Goal: Register for event/course

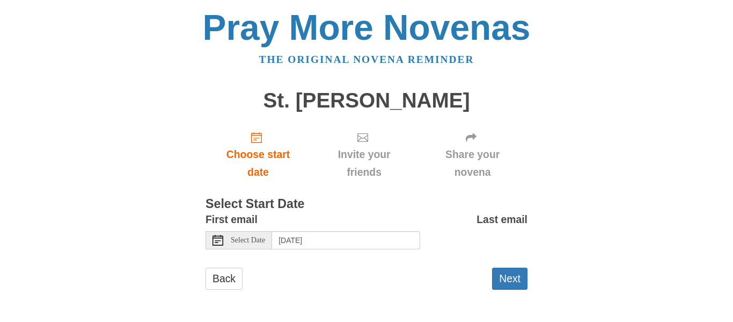
click at [216, 239] on icon at bounding box center [218, 240] width 11 height 11
click at [353, 269] on div "Back Next" at bounding box center [367, 283] width 322 height 32
click at [217, 239] on icon at bounding box center [218, 240] width 11 height 11
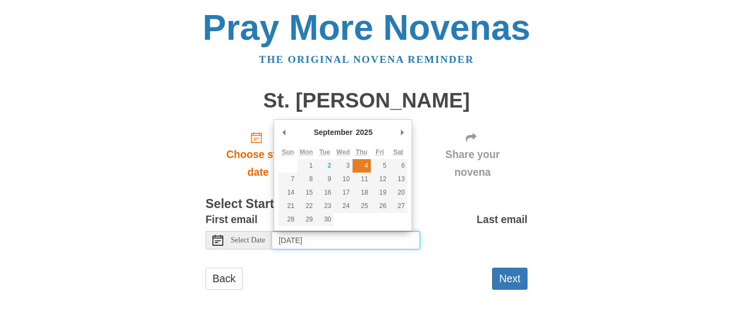
type input "Thursday, September 4th"
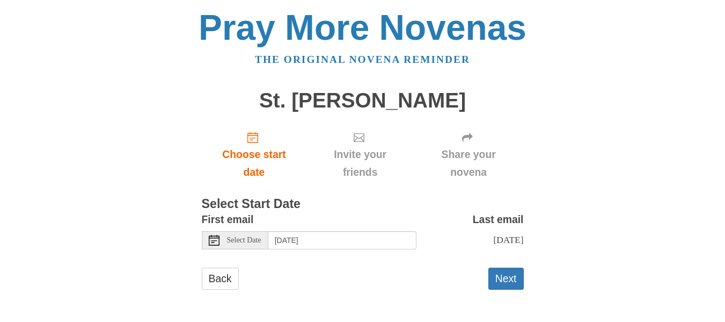
scroll to position [9, 0]
click at [506, 277] on button "Next" at bounding box center [506, 278] width 35 height 22
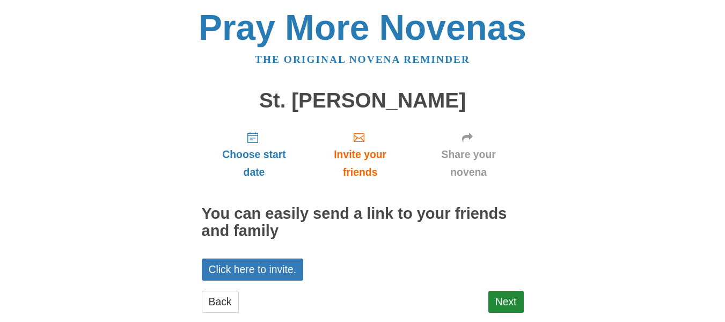
scroll to position [22, 0]
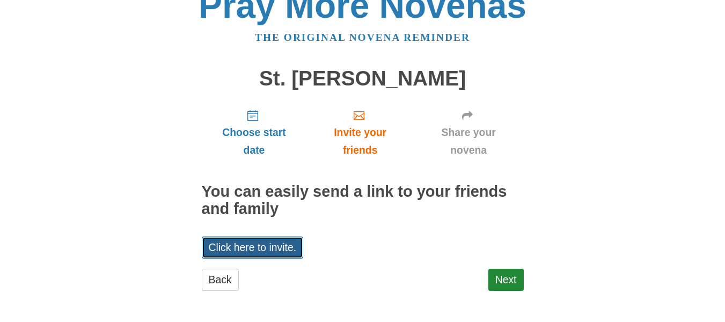
click at [261, 245] on link "Click here to invite." at bounding box center [253, 247] width 102 height 22
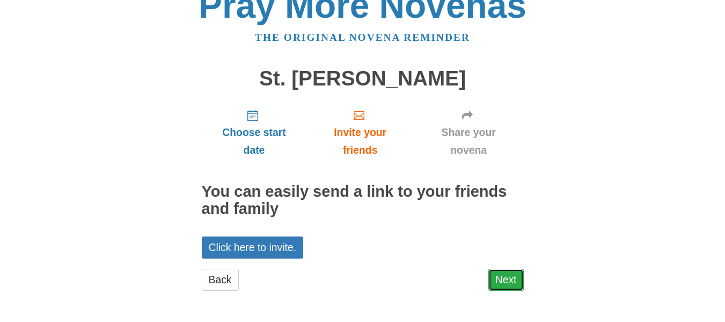
click at [503, 273] on link "Next" at bounding box center [506, 279] width 35 height 22
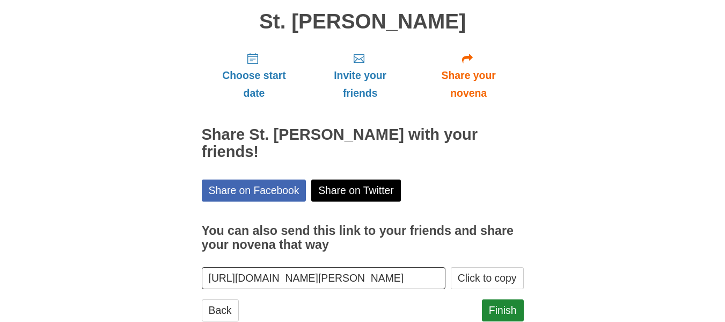
scroll to position [92, 0]
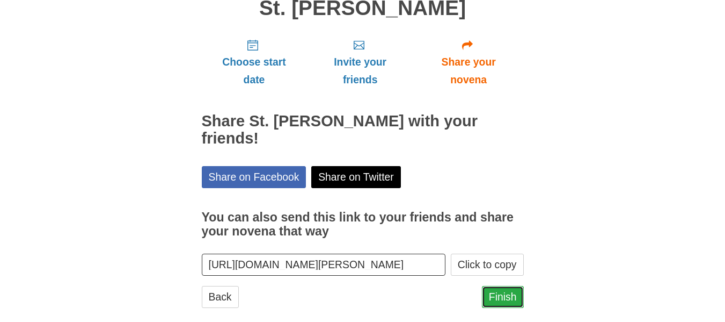
click at [505, 286] on link "Finish" at bounding box center [503, 297] width 42 height 22
